Goal: Task Accomplishment & Management: Manage account settings

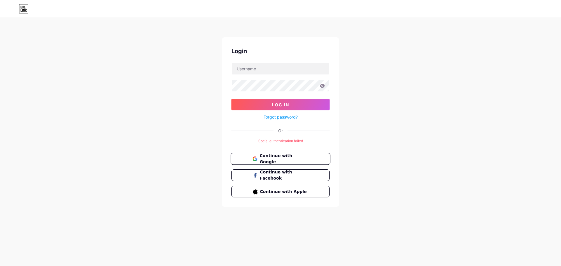
click at [267, 156] on span "Continue with Google" at bounding box center [284, 159] width 49 height 13
